Goal: Check status: Check status

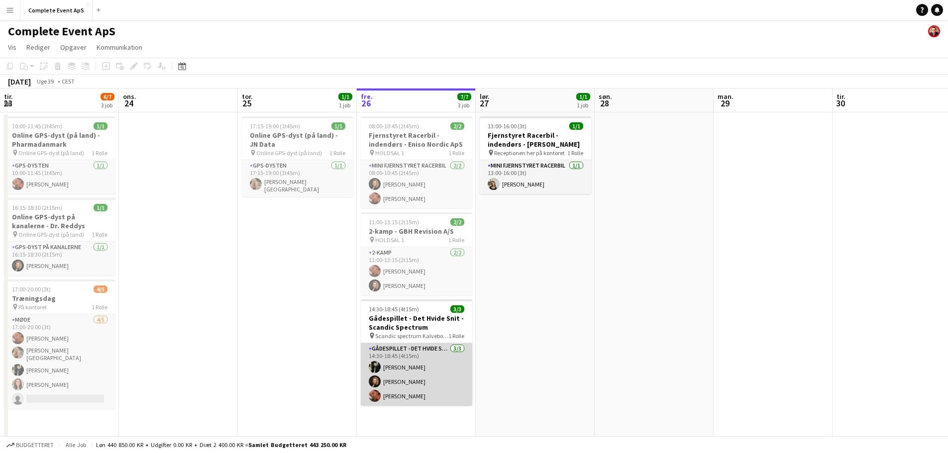
scroll to position [0, 238]
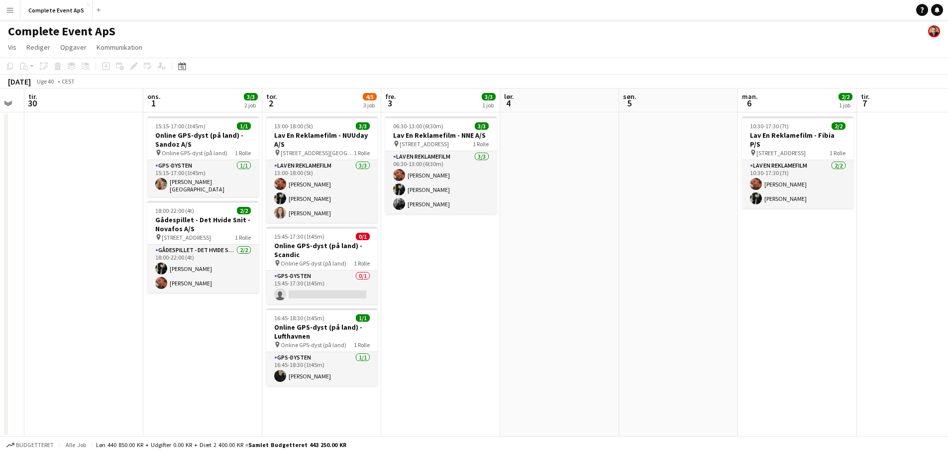
drag, startPoint x: 570, startPoint y: 361, endPoint x: 0, endPoint y: 291, distance: 574.6
click at [0, 291] on app-calendar-viewport "lør. 27 1/1 1 job søn. 28 man. 29 tir. 30 ons. 1 3/3 2 job tor. 2 4/5 3 job fre…" at bounding box center [474, 263] width 948 height 349
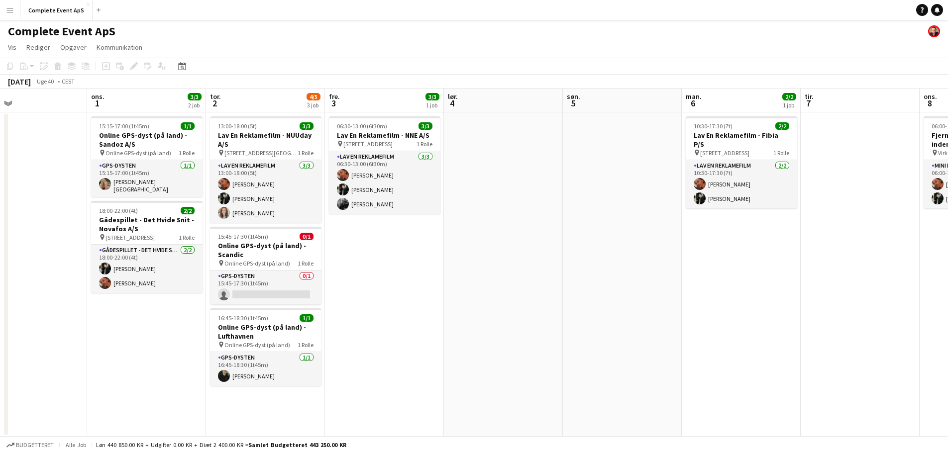
drag, startPoint x: 689, startPoint y: 315, endPoint x: 0, endPoint y: 248, distance: 692.6
click at [0, 248] on app-calendar-viewport "lør. 27 1/1 1 job søn. 28 man. 29 tir. 30 ons. 1 3/3 2 job tor. 2 4/5 3 job fre…" at bounding box center [474, 263] width 948 height 349
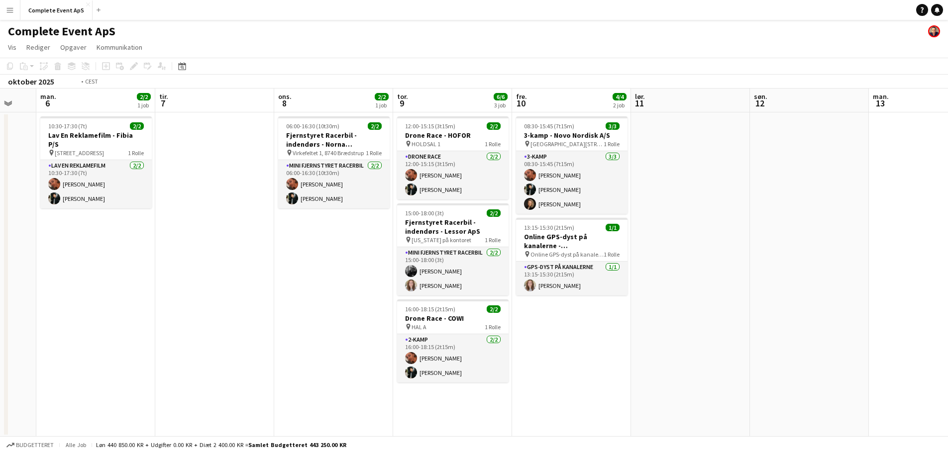
drag, startPoint x: 795, startPoint y: 338, endPoint x: 0, endPoint y: 251, distance: 799.6
click at [0, 251] on app-calendar-viewport "fre. 3 3/3 1 job lør. 4 søn. 5 man. 6 2/2 1 job tir. 7 ons. 8 2/2 1 job tor. 9 …" at bounding box center [474, 263] width 948 height 349
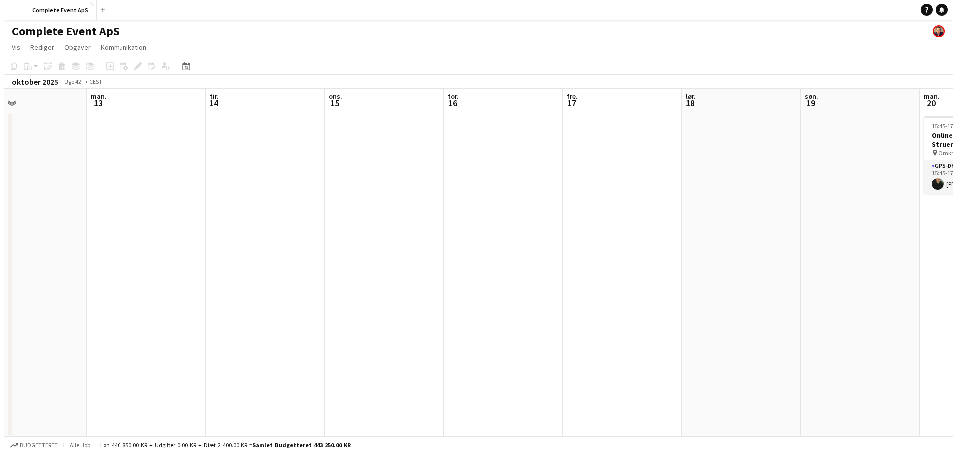
scroll to position [0, 308]
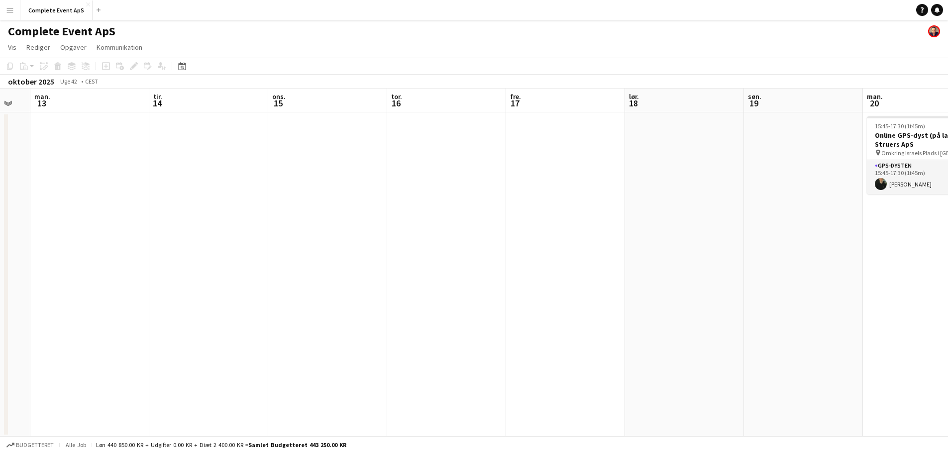
drag, startPoint x: 713, startPoint y: 289, endPoint x: 65, endPoint y: 219, distance: 651.3
click at [66, 219] on app-calendar-viewport "fre. 10 4/4 2 job lør. 11 søn. 12 man. 13 tir. 14 ons. 15 tor. 16 fre. 17 lør. …" at bounding box center [474, 263] width 948 height 349
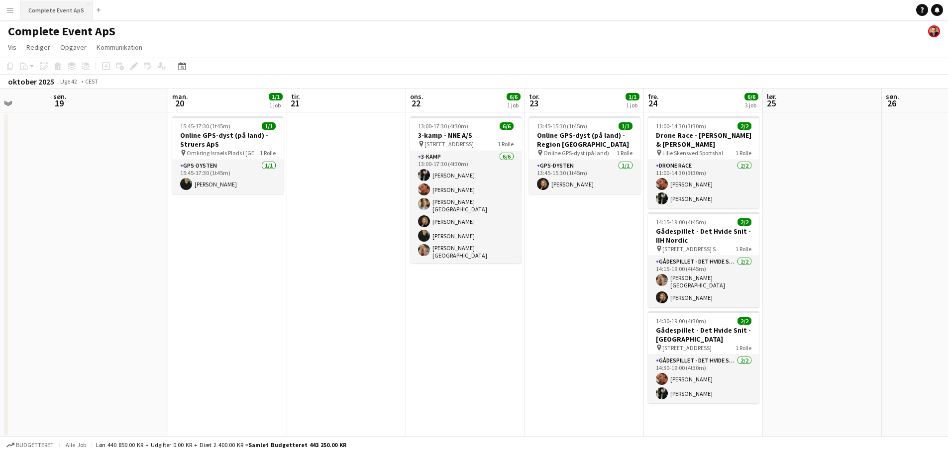
click at [58, 13] on button "Complete Event ApS Luk" at bounding box center [56, 9] width 72 height 19
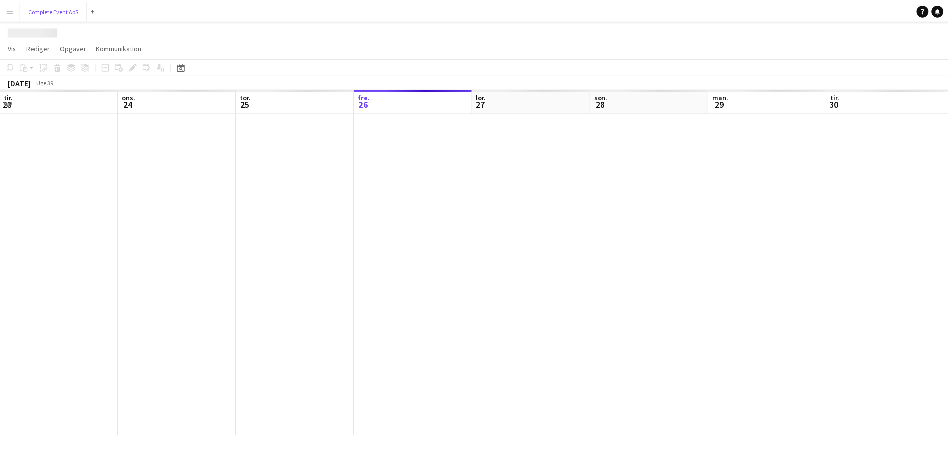
scroll to position [0, 238]
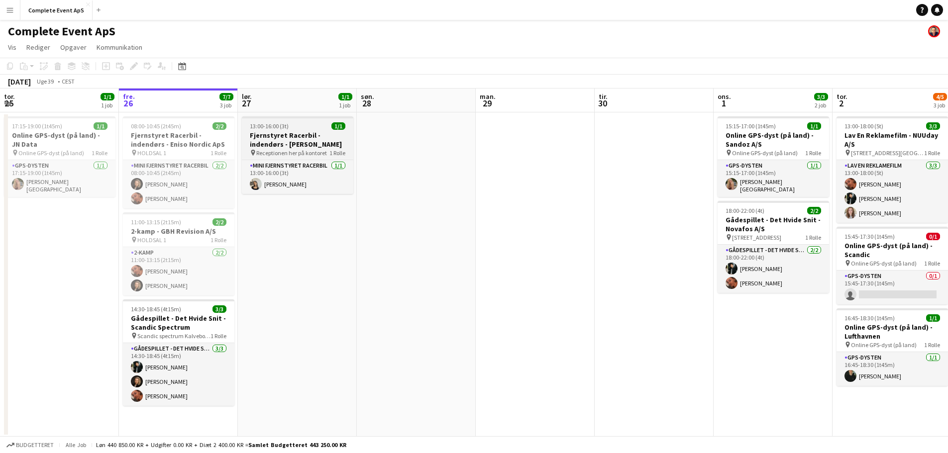
click at [307, 131] on h3 "Fjernstyret Racerbil - indendørs - [PERSON_NAME]" at bounding box center [297, 140] width 111 height 18
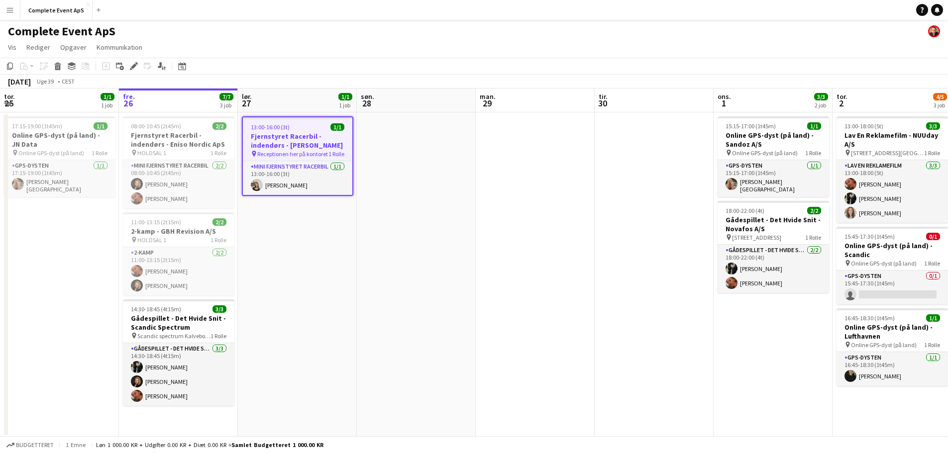
click at [307, 131] on app-job-card "13:00-16:00 (3t) 1/1 Fjernstyret Racerbil - indendørs - [PERSON_NAME] pin Recep…" at bounding box center [297, 156] width 111 height 80
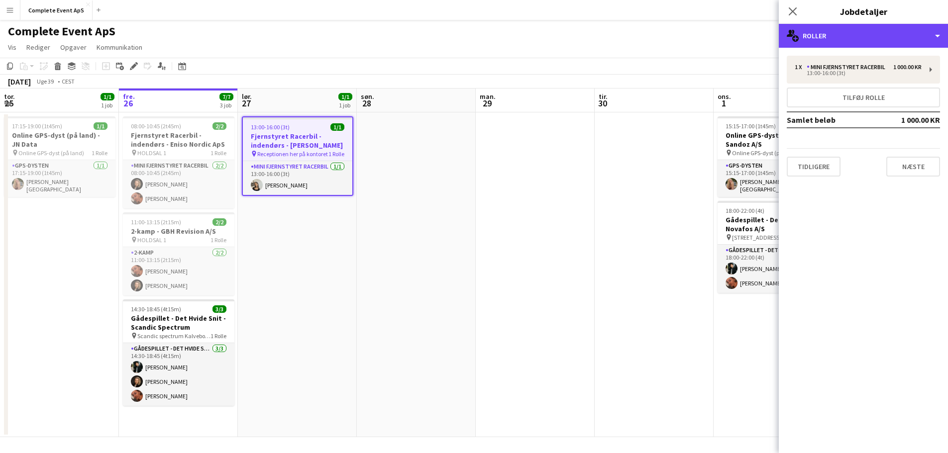
drag, startPoint x: 818, startPoint y: 30, endPoint x: 840, endPoint y: 47, distance: 27.3
click at [819, 30] on div "multiple-users-add Roller" at bounding box center [863, 36] width 169 height 24
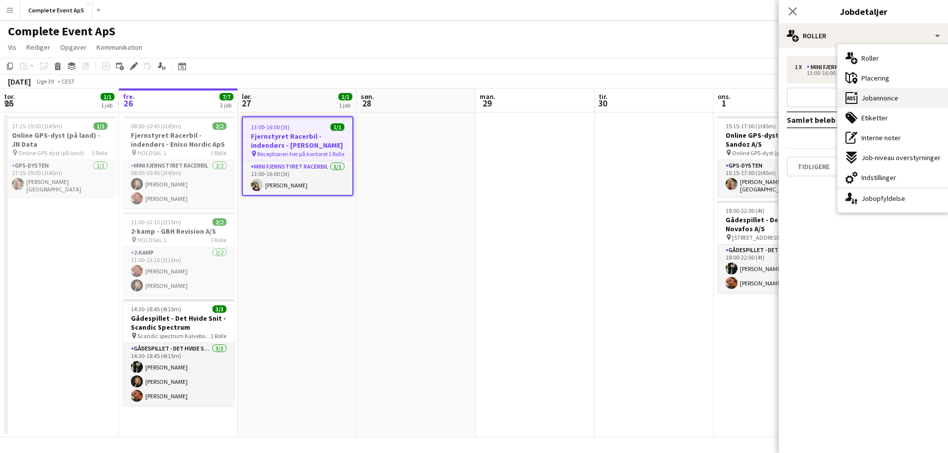
click at [884, 96] on span "Jobannonce" at bounding box center [880, 98] width 37 height 9
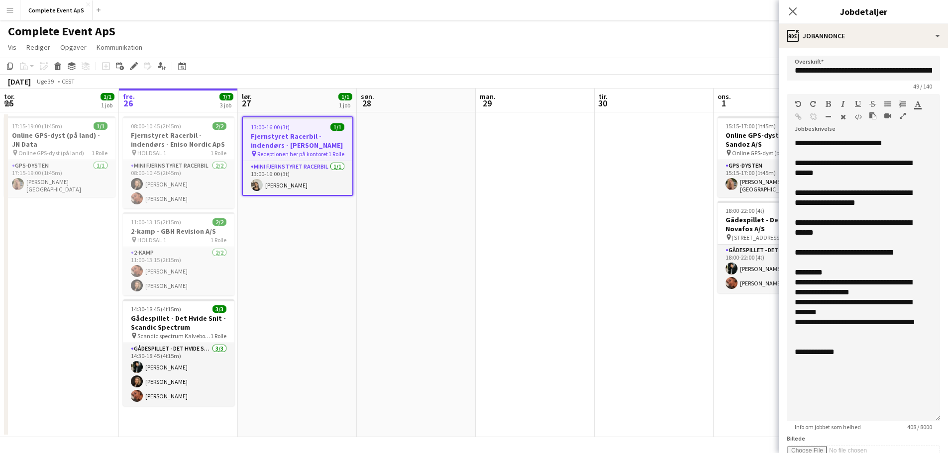
drag, startPoint x: 928, startPoint y: 194, endPoint x: 939, endPoint y: 417, distance: 223.8
click at [939, 417] on form "**********" at bounding box center [863, 382] width 169 height 652
click at [198, 328] on h3 "Gådespillet - Det Hvide Snit - Scandic Spectrum" at bounding box center [178, 331] width 111 height 18
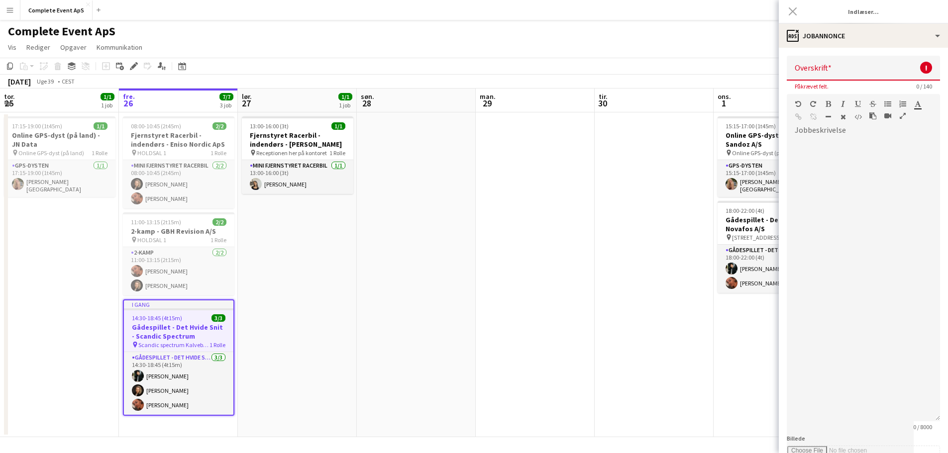
type input "**********"
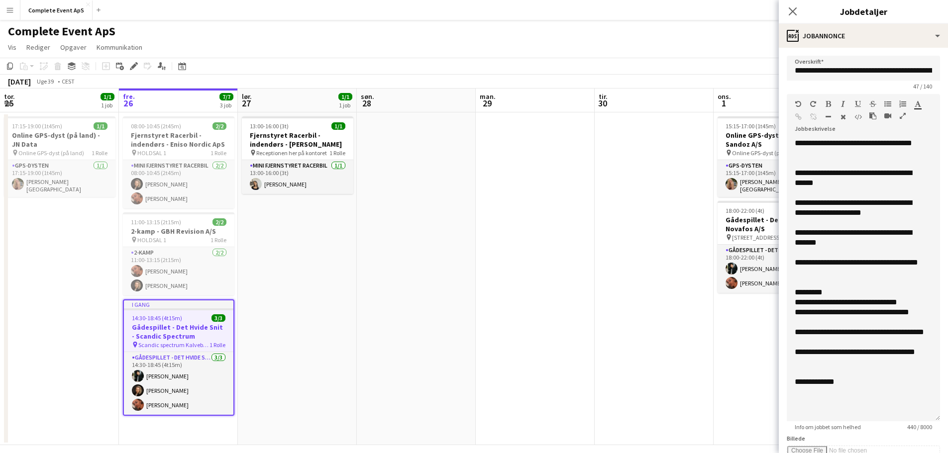
click at [572, 310] on app-date-cell at bounding box center [535, 278] width 119 height 333
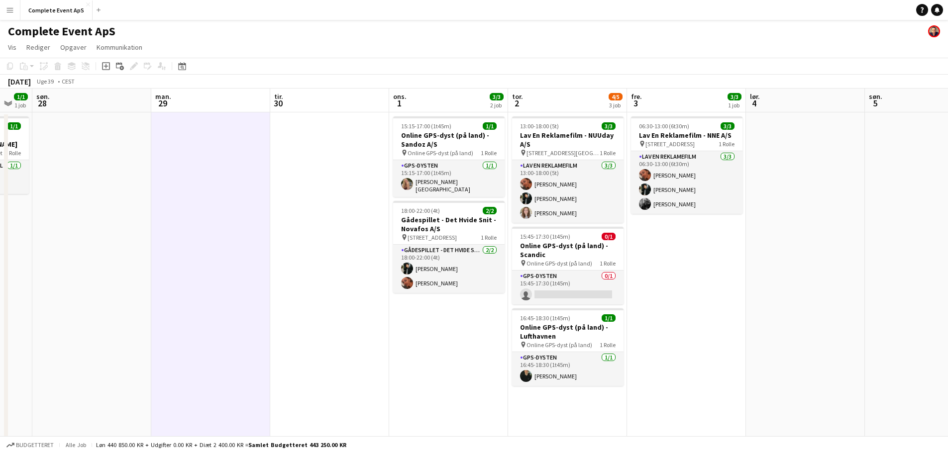
scroll to position [0, 383]
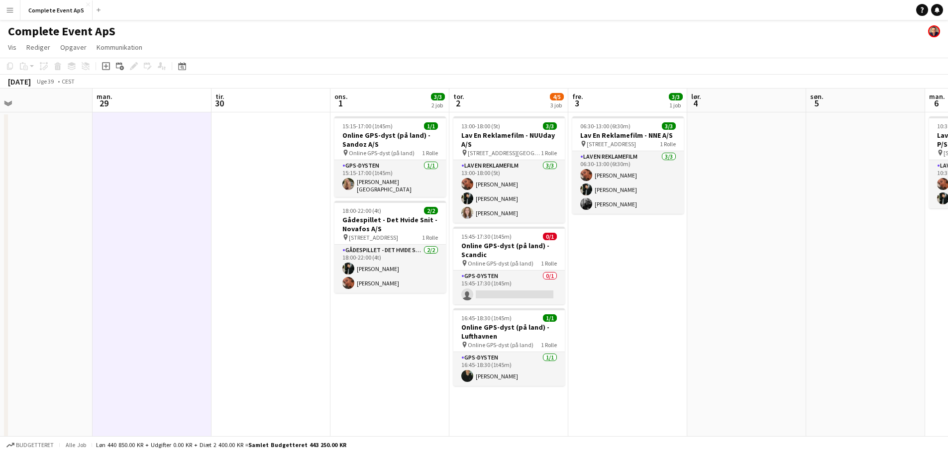
drag, startPoint x: 652, startPoint y: 318, endPoint x: 283, endPoint y: 298, distance: 369.4
click at [283, 298] on app-calendar-viewport "tor. 25 1/1 1 job fre. 26 7/7 3 job lør. 27 1/1 1 job søn. 28 man. 29 tir. 30 o…" at bounding box center [474, 267] width 948 height 357
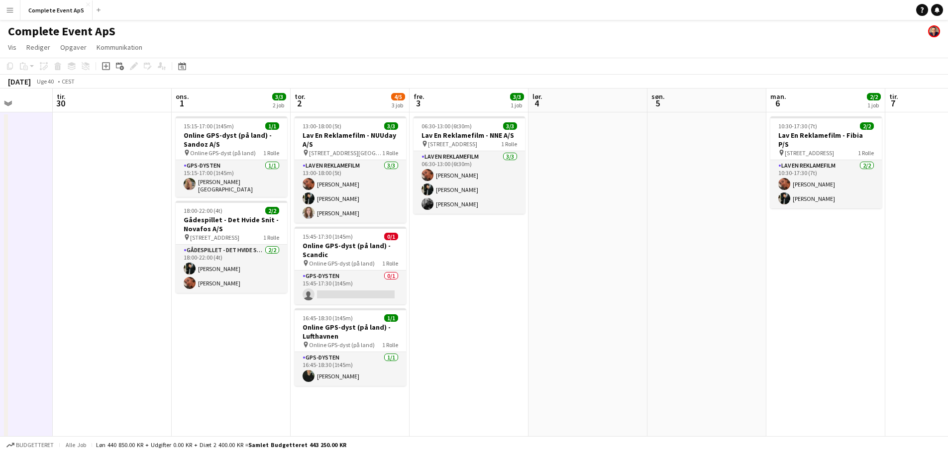
scroll to position [0, 305]
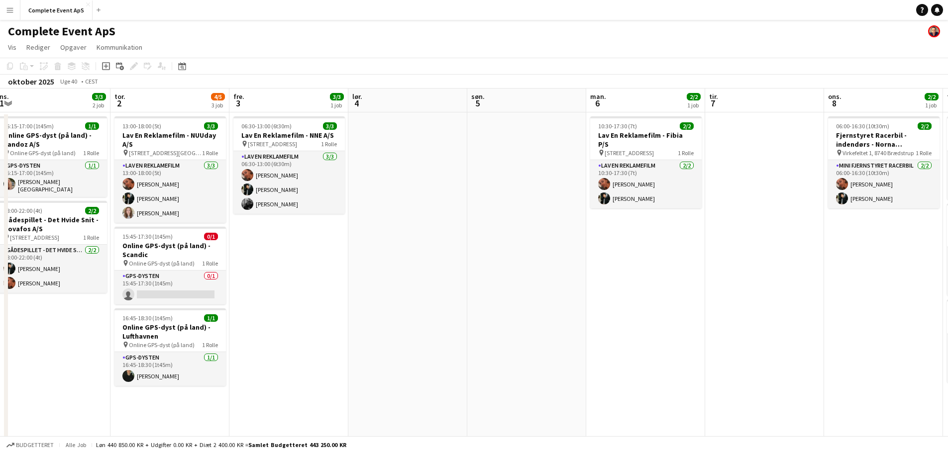
drag, startPoint x: 707, startPoint y: 340, endPoint x: 211, endPoint y: 291, distance: 498.2
click at [211, 291] on app-calendar-viewport "søn. 28 man. 29 tir. 30 ons. 1 3/3 2 job tor. 2 4/5 3 job fre. 3 3/3 1 job lør.…" at bounding box center [474, 267] width 948 height 357
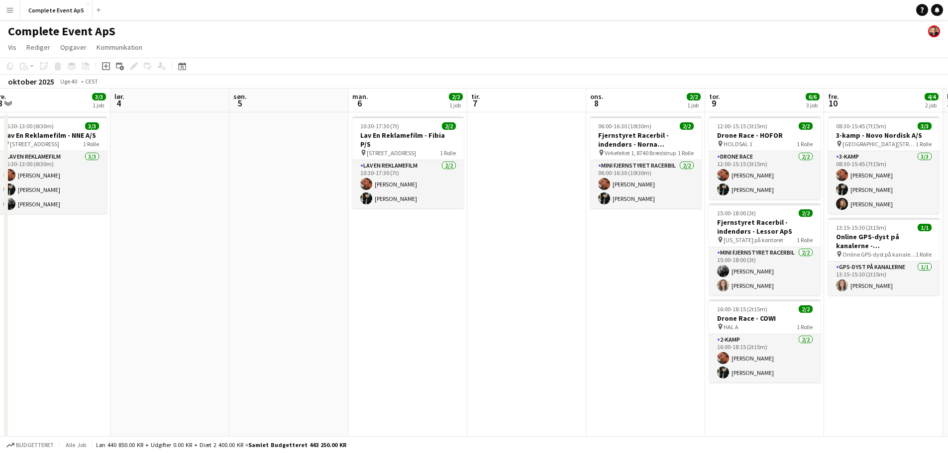
scroll to position [0, 369]
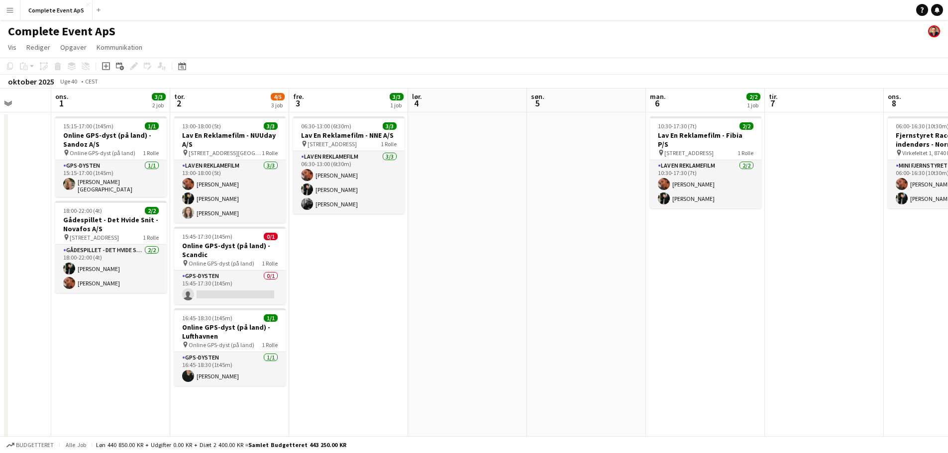
drag, startPoint x: 252, startPoint y: 315, endPoint x: 554, endPoint y: 309, distance: 301.7
click at [554, 309] on app-calendar-viewport "søn. 28 man. 29 tir. 30 ons. 1 3/3 2 job tor. 2 4/5 3 job fre. 3 3/3 1 job lør.…" at bounding box center [474, 267] width 948 height 357
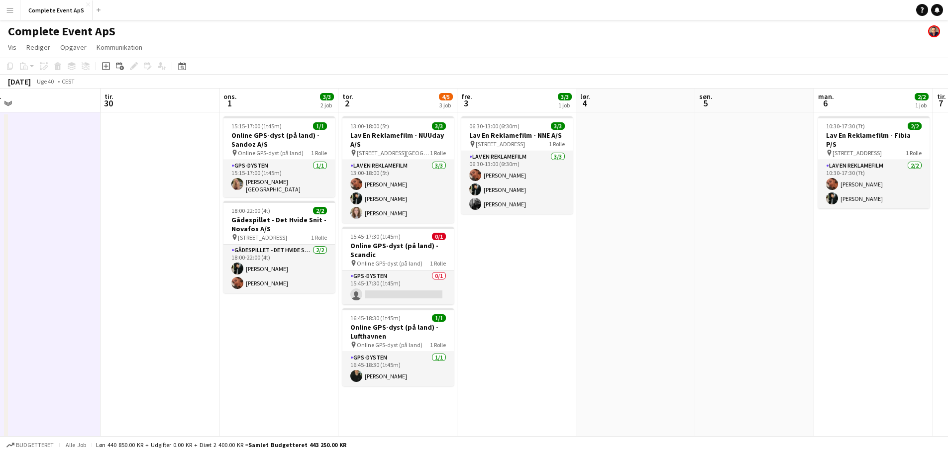
drag, startPoint x: 433, startPoint y: 348, endPoint x: 550, endPoint y: 356, distance: 117.7
click at [550, 356] on app-calendar-viewport "lør. 27 1/1 1 job søn. 28 man. 29 tir. 30 ons. 1 3/3 2 job tor. 2 4/5 3 job fre…" at bounding box center [474, 267] width 948 height 357
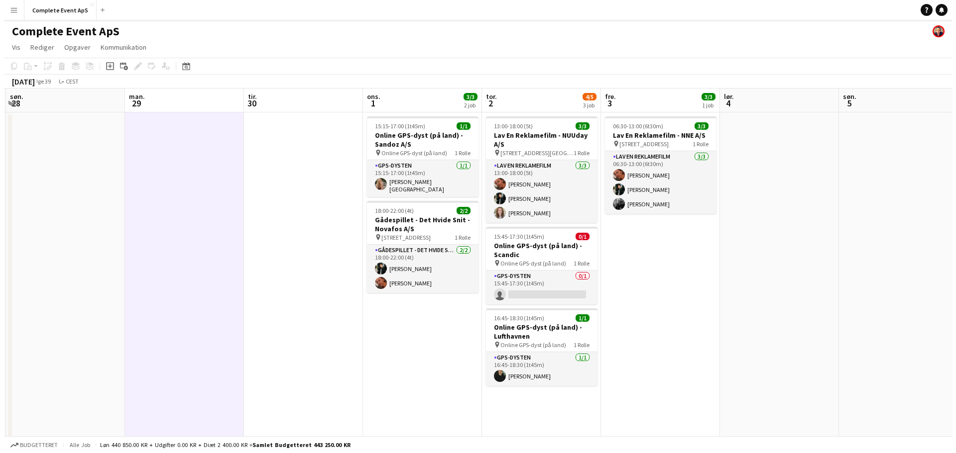
scroll to position [0, 302]
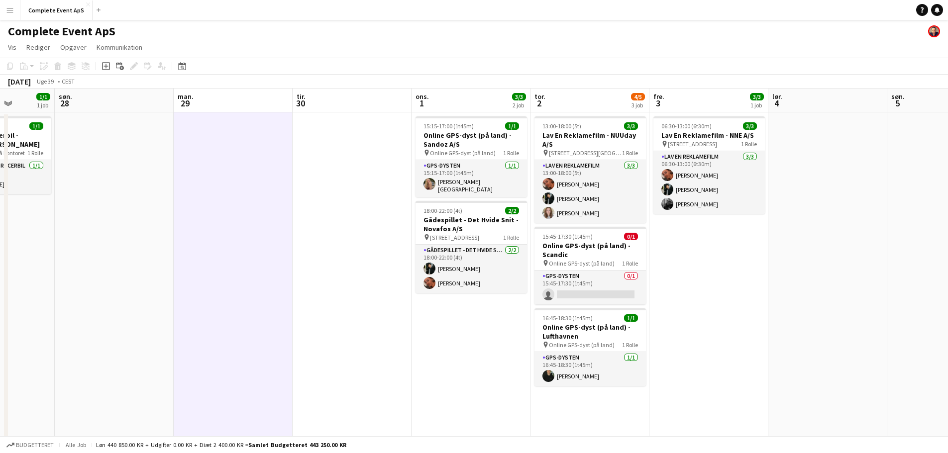
drag, startPoint x: 155, startPoint y: 355, endPoint x: 346, endPoint y: 350, distance: 191.7
click at [347, 353] on app-calendar-viewport "tor. 25 1/1 1 job fre. 26 7/7 3 job lør. 27 1/1 1 job søn. 28 man. 29 tir. 30 o…" at bounding box center [474, 267] width 948 height 357
click at [50, 12] on button "Complete Event ApS Luk" at bounding box center [56, 9] width 72 height 19
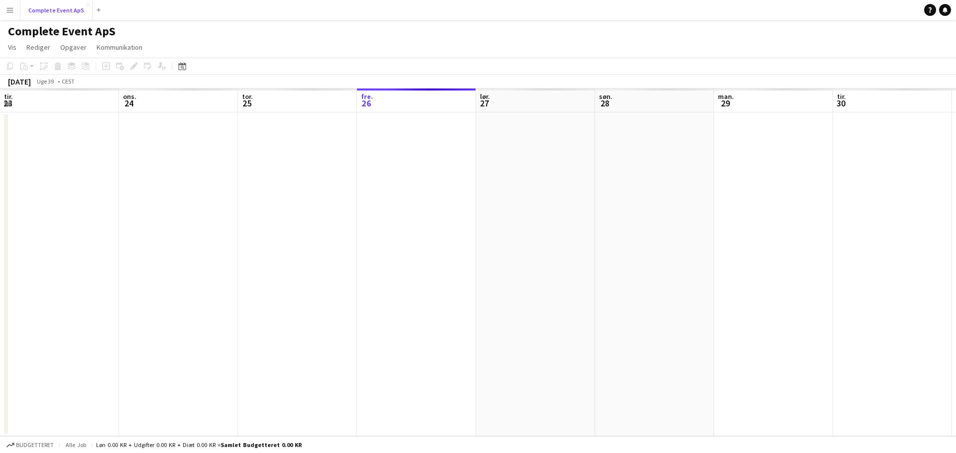
scroll to position [0, 238]
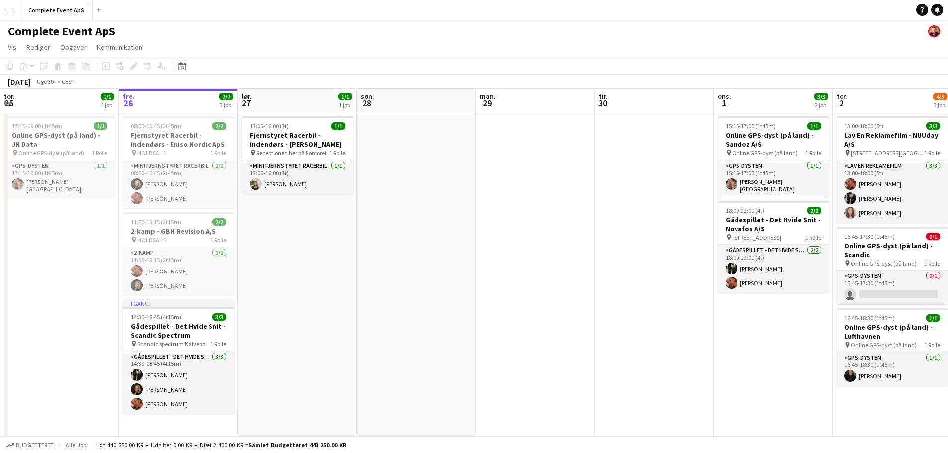
click at [8, 10] on app-icon "Menu" at bounding box center [10, 10] width 8 height 8
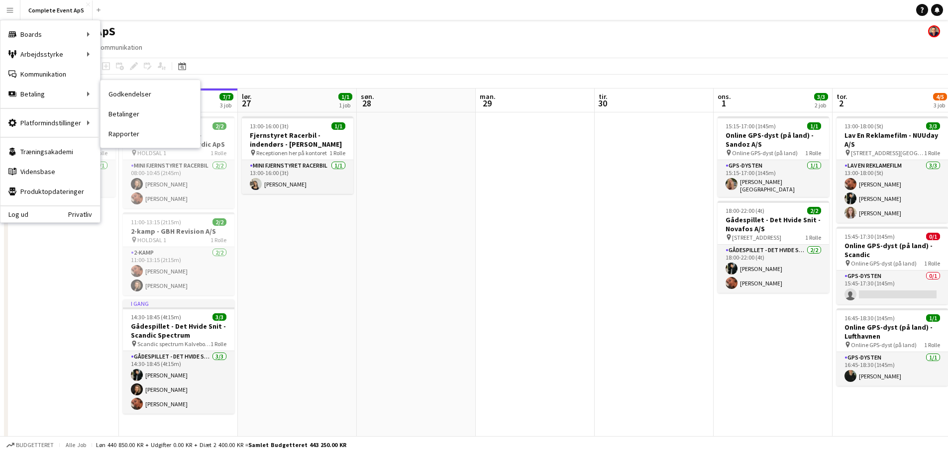
drag, startPoint x: 136, startPoint y: 96, endPoint x: 136, endPoint y: 101, distance: 5.5
click at [136, 96] on link "Godkendelser" at bounding box center [151, 94] width 100 height 20
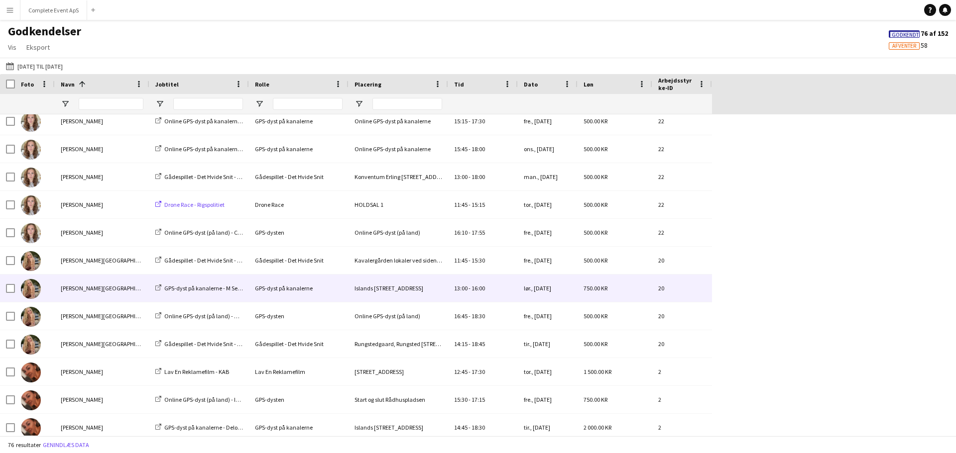
scroll to position [597, 0]
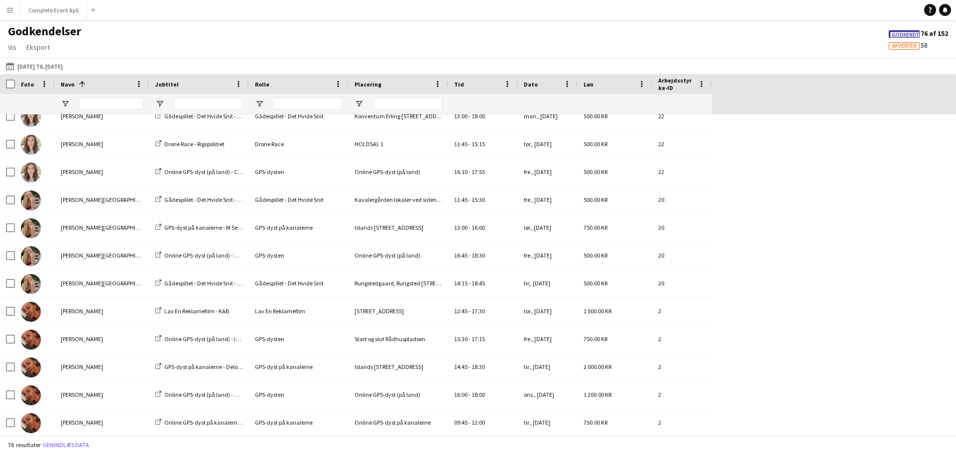
click at [907, 34] on span "Godkendt" at bounding box center [904, 35] width 27 height 6
click at [900, 47] on span "Afventer" at bounding box center [904, 46] width 24 height 6
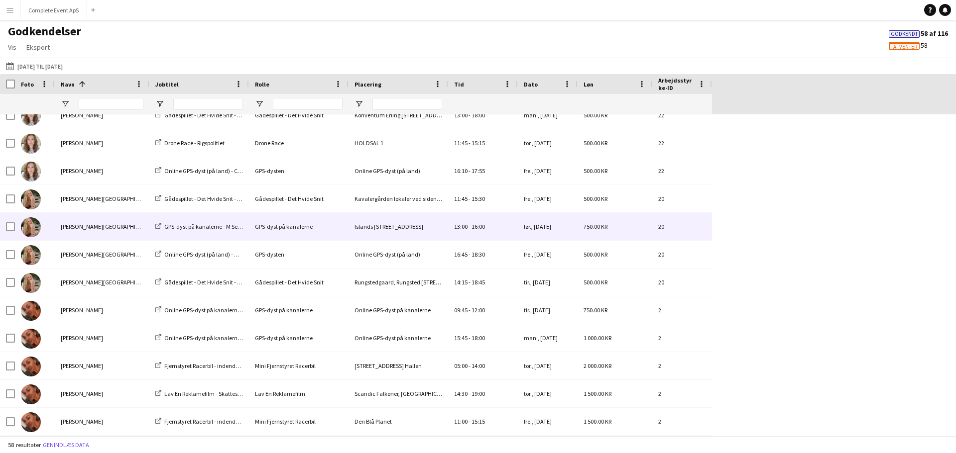
scroll to position [498, 0]
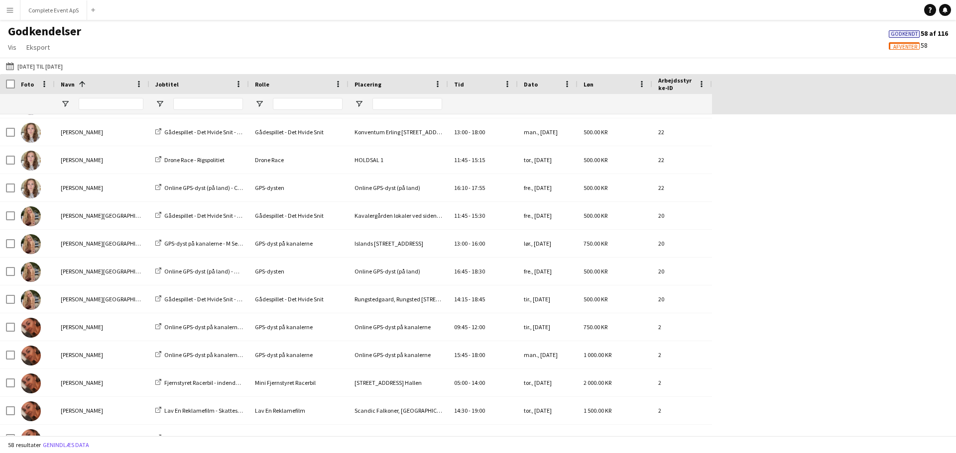
click at [900, 34] on span "Godkendt" at bounding box center [903, 34] width 27 height 6
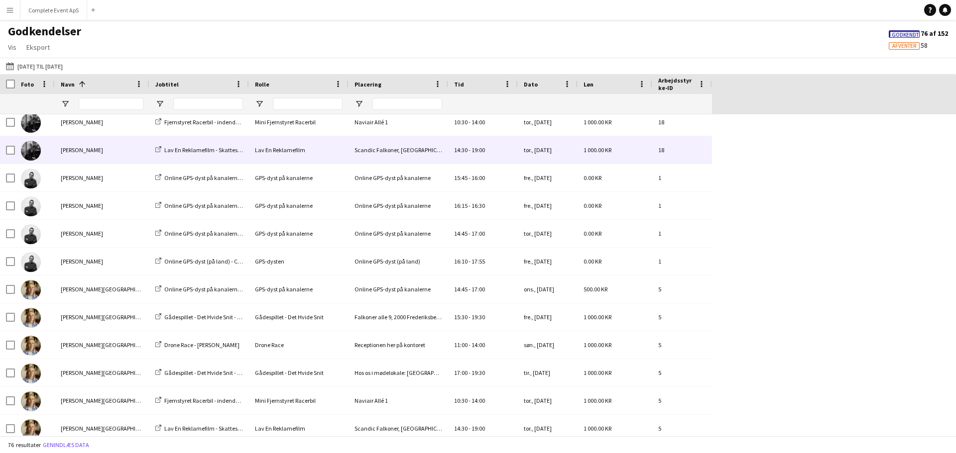
scroll to position [0, 0]
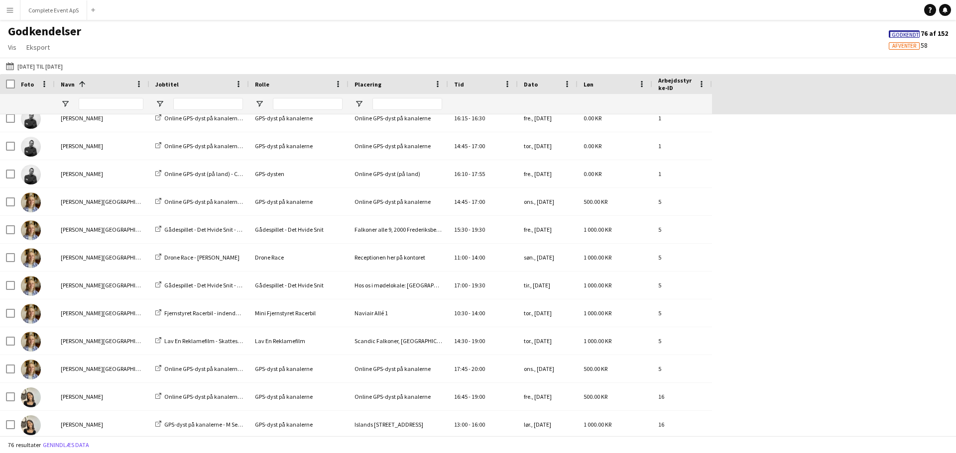
click at [893, 33] on span "Godkendt" at bounding box center [904, 35] width 27 height 6
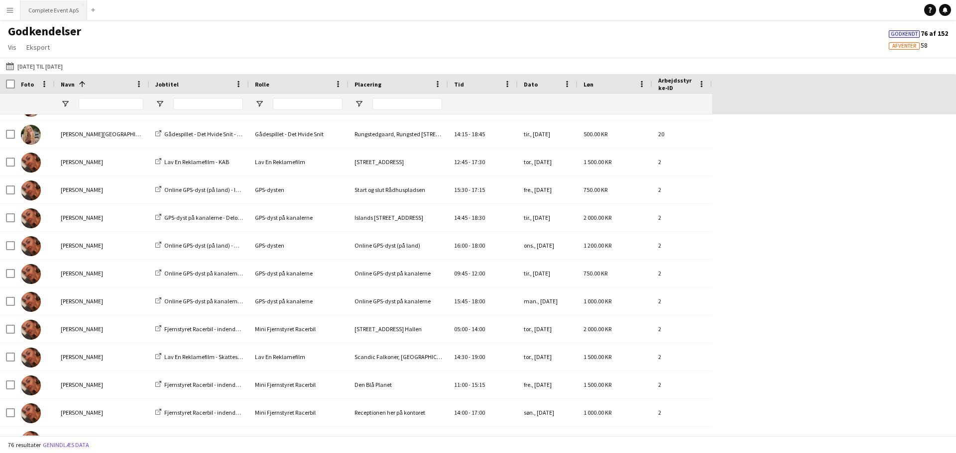
click at [48, 16] on button "Complete Event ApS Luk" at bounding box center [53, 9] width 67 height 19
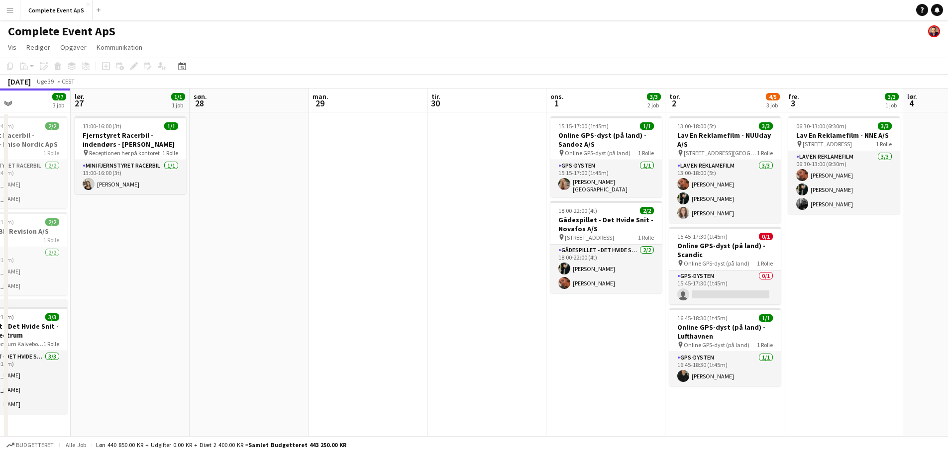
scroll to position [0, 287]
drag, startPoint x: 603, startPoint y: 292, endPoint x: 469, endPoint y: 286, distance: 133.5
click at [469, 286] on app-calendar-viewport "ons. 24 tor. 25 1/1 1 job fre. 26 7/7 3 job lør. 27 1/1 1 job søn. 28 man. 29 t…" at bounding box center [474, 267] width 948 height 357
